Goal: Navigation & Orientation: Understand site structure

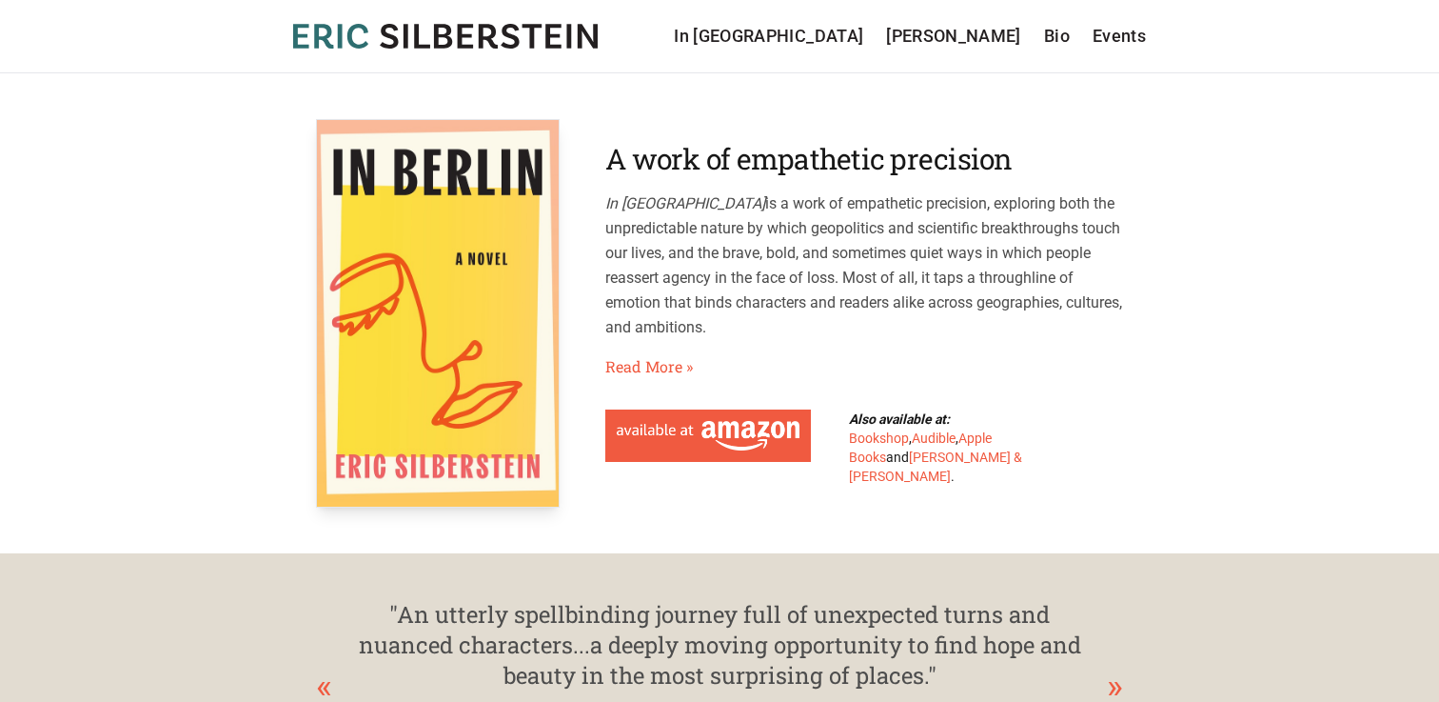
click at [424, 39] on icon "[PERSON_NAME]" at bounding box center [445, 36] width 305 height 25
click at [854, 36] on link "In [GEOGRAPHIC_DATA]" at bounding box center [768, 36] width 189 height 27
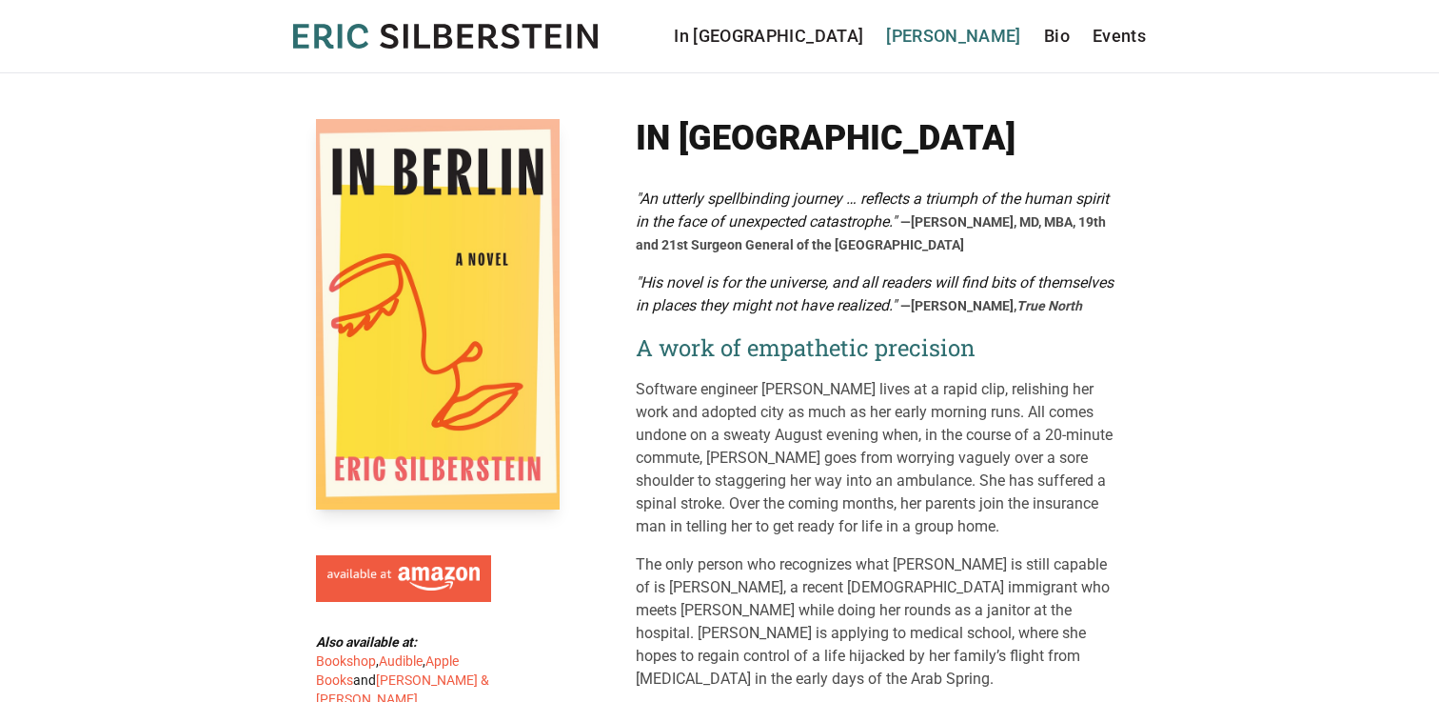
click at [960, 29] on link "[PERSON_NAME]" at bounding box center [953, 36] width 135 height 27
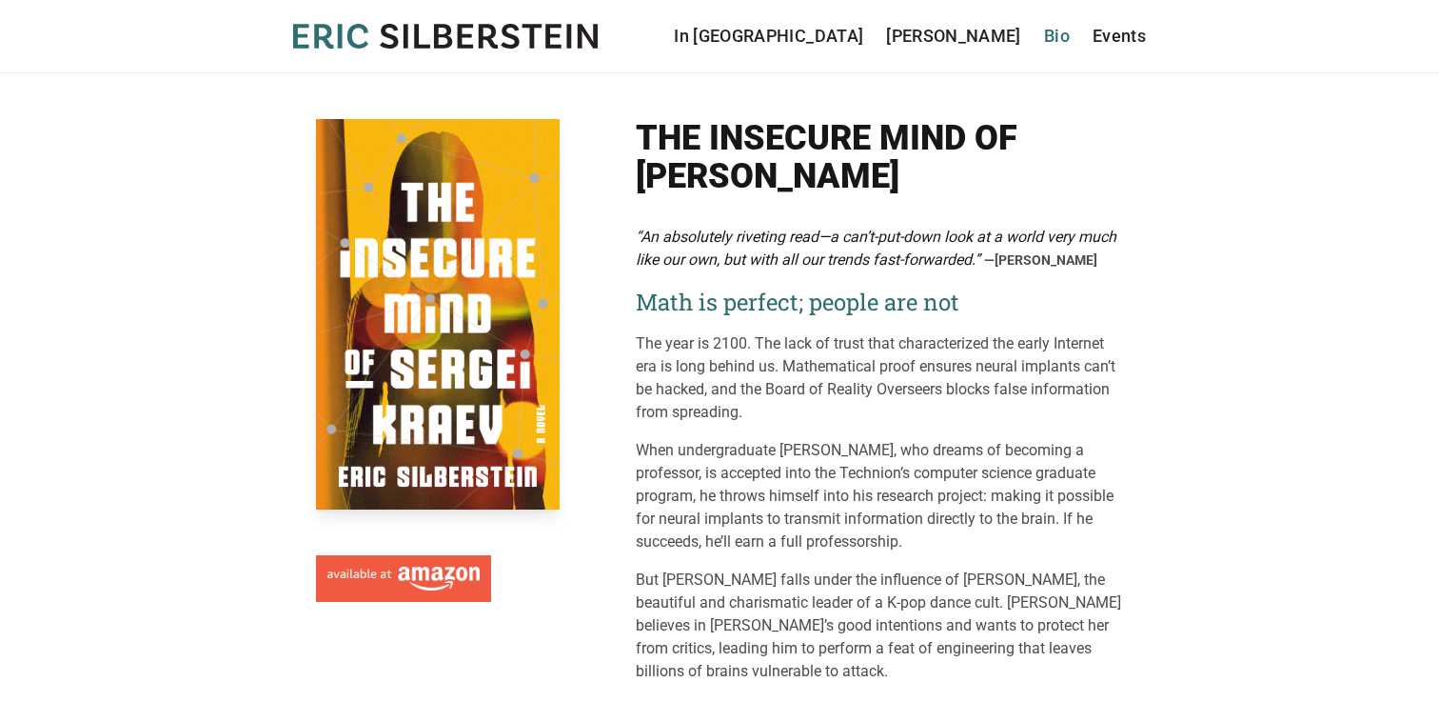
click at [1058, 35] on link "Bio" at bounding box center [1057, 36] width 26 height 27
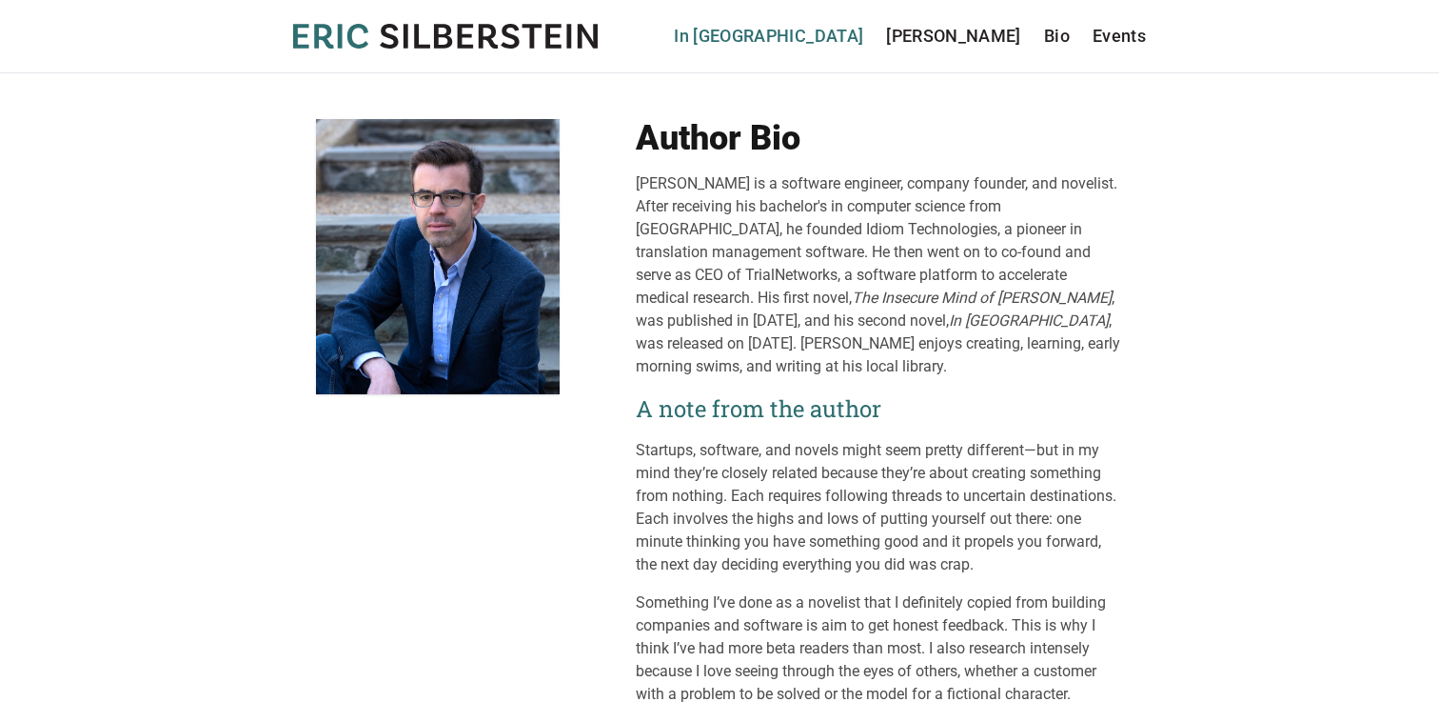
click at [863, 43] on link "In [GEOGRAPHIC_DATA]" at bounding box center [768, 36] width 189 height 27
